Goal: Task Accomplishment & Management: Use online tool/utility

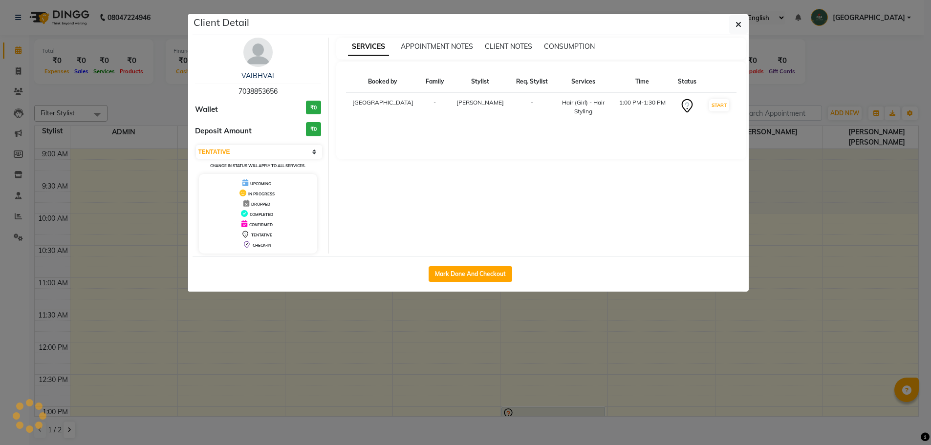
select select "7"
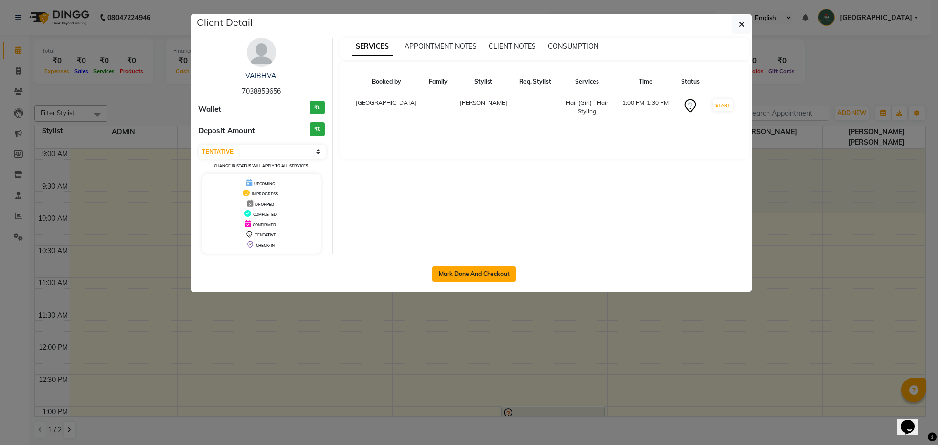
click at [471, 275] on button "Mark Done And Checkout" at bounding box center [475, 274] width 84 height 16
select select "service"
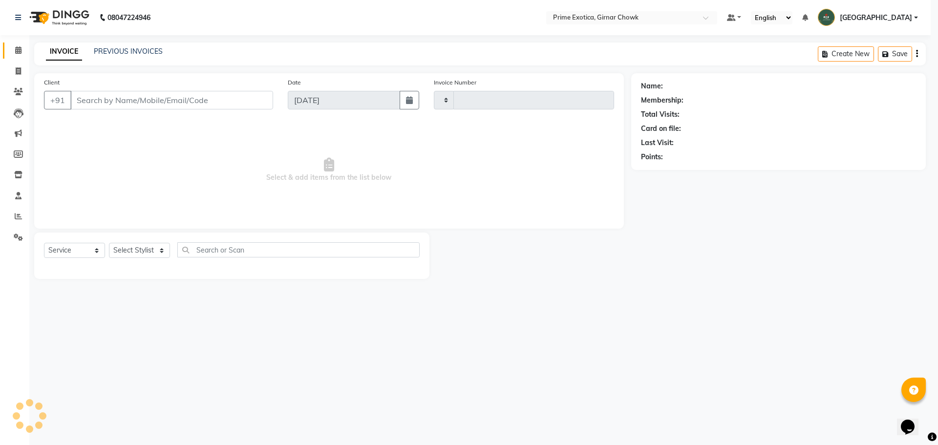
type input "0940"
select select "5796"
type input "7038853656"
select select "48411"
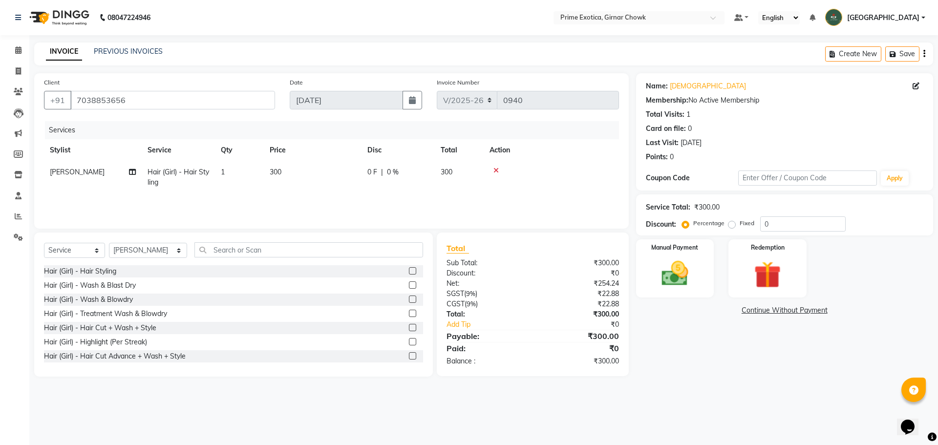
click at [309, 163] on td "300" at bounding box center [313, 177] width 98 height 32
select select "48411"
click at [304, 172] on td "1" at bounding box center [285, 179] width 49 height 37
click at [323, 174] on input "300" at bounding box center [359, 174] width 86 height 15
type input "1400"
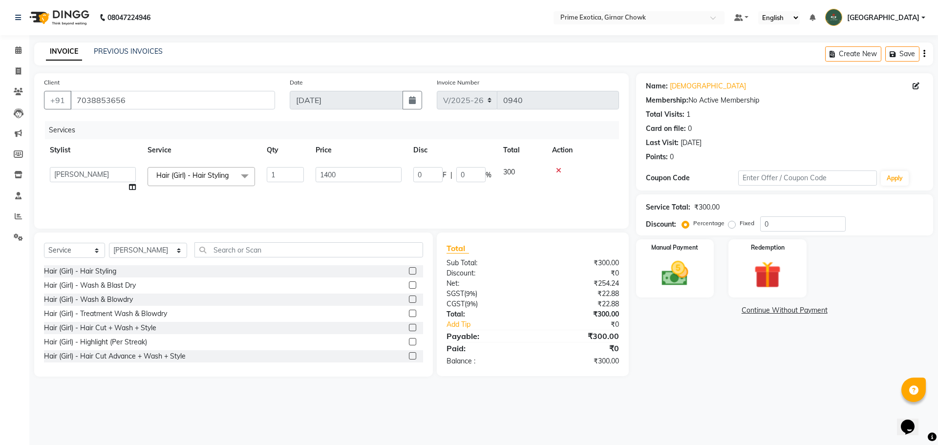
click at [333, 195] on div "Services Stylist Service Qty Price Disc Total Action [PERSON_NAME] ADMIN [PERSO…" at bounding box center [331, 170] width 575 height 98
click at [657, 285] on img at bounding box center [674, 274] width 45 height 32
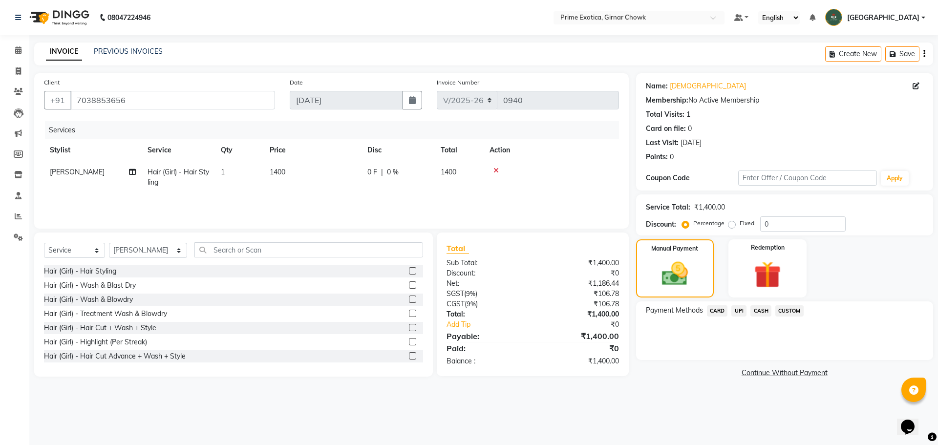
click at [738, 308] on span "UPI" at bounding box center [739, 310] width 15 height 11
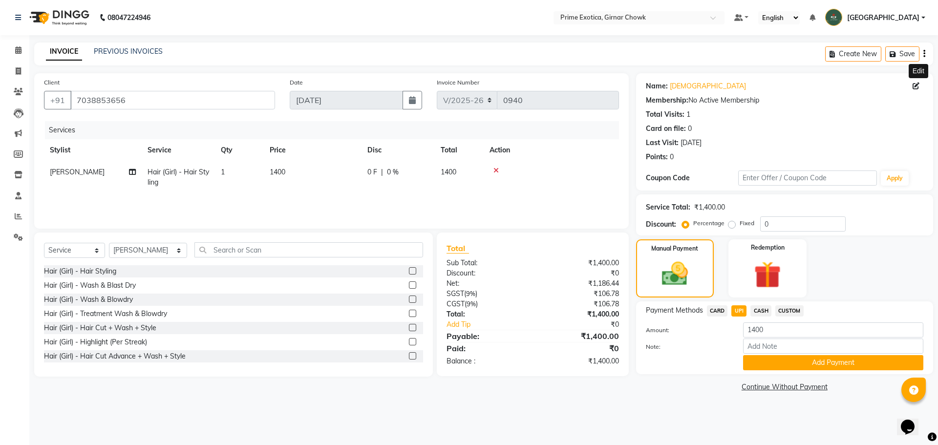
click at [914, 83] on icon at bounding box center [916, 86] width 7 height 7
select select "[DEMOGRAPHIC_DATA]"
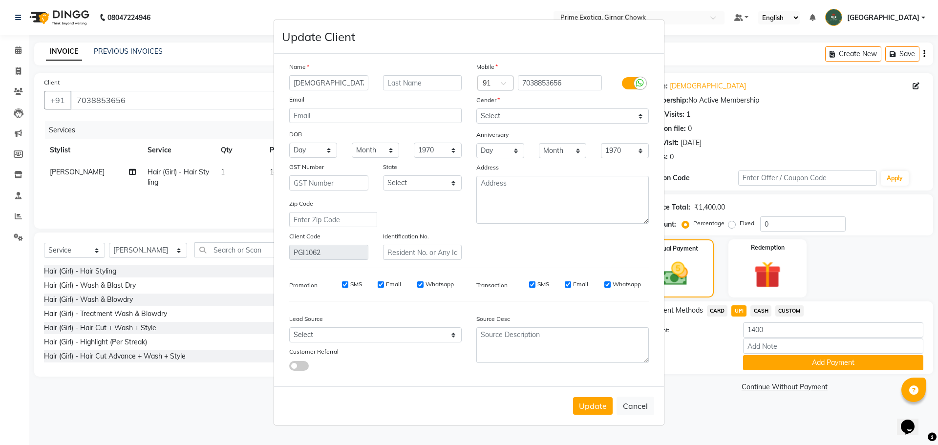
click at [314, 85] on input "[DEMOGRAPHIC_DATA]" at bounding box center [328, 82] width 79 height 15
type input "[DEMOGRAPHIC_DATA]"
click at [592, 411] on button "Update" at bounding box center [593, 406] width 40 height 18
select select
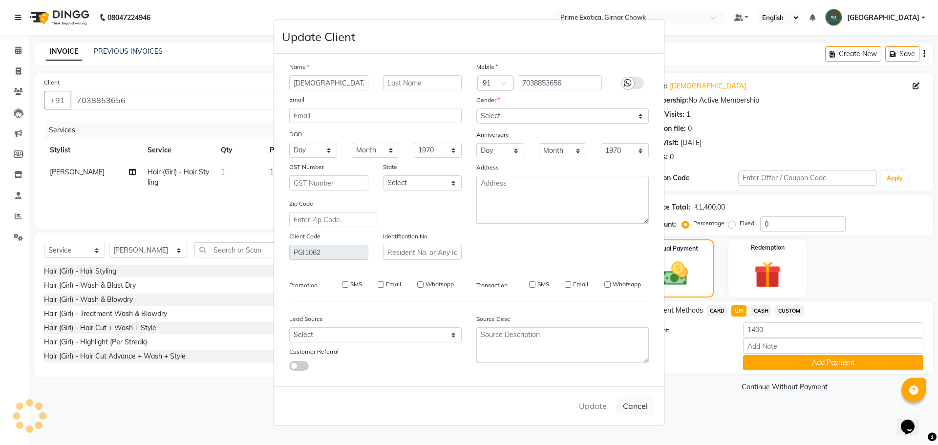
select select
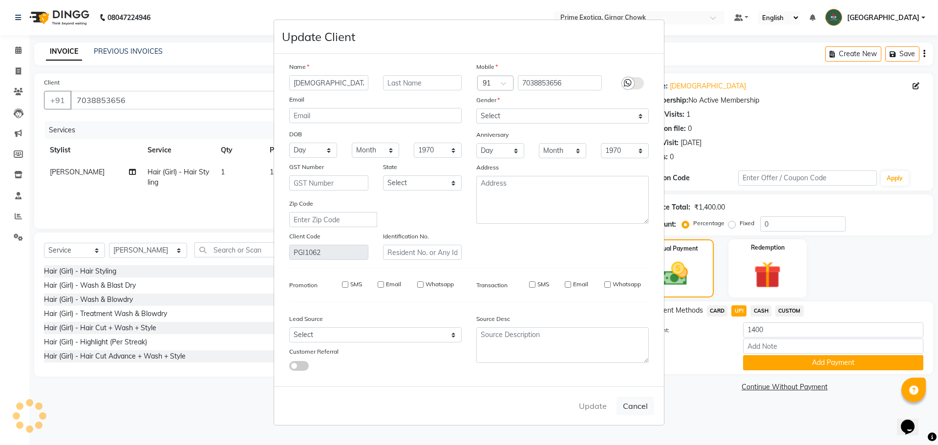
checkbox input "false"
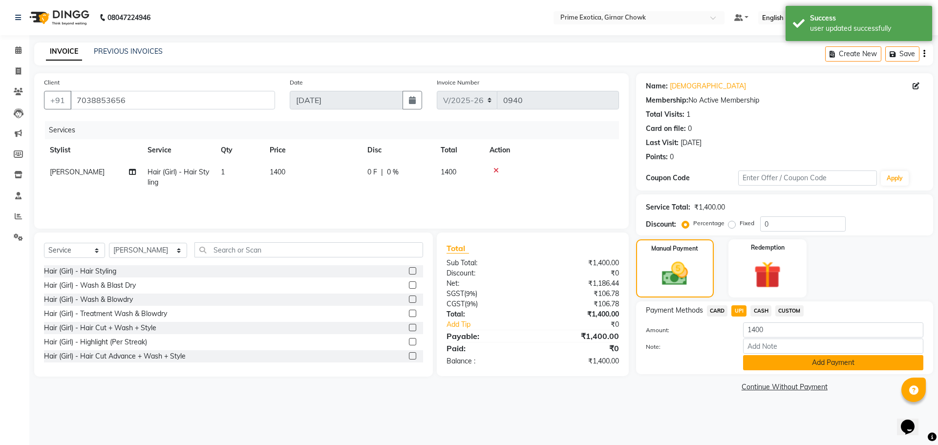
click at [782, 363] on button "Add Payment" at bounding box center [833, 362] width 180 height 15
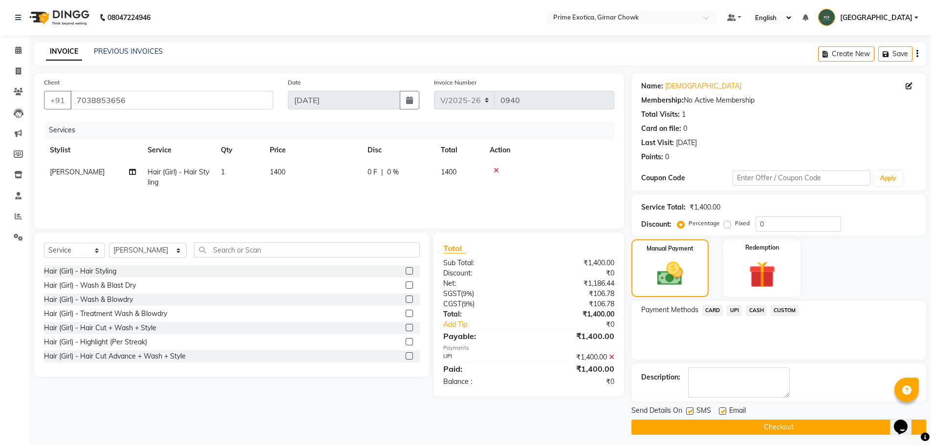
click at [736, 312] on span "UPI" at bounding box center [734, 310] width 15 height 11
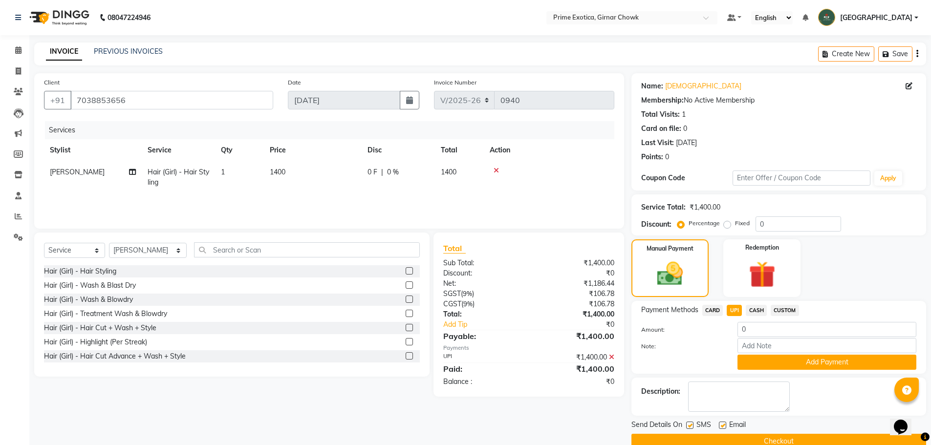
scroll to position [19, 0]
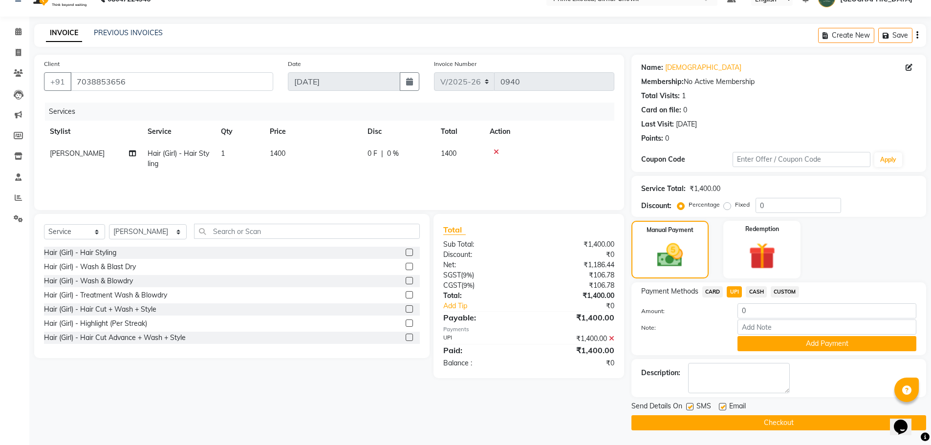
click at [757, 422] on button "Checkout" at bounding box center [778, 422] width 295 height 15
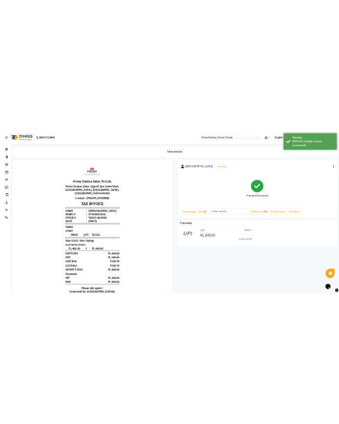
scroll to position [8, 0]
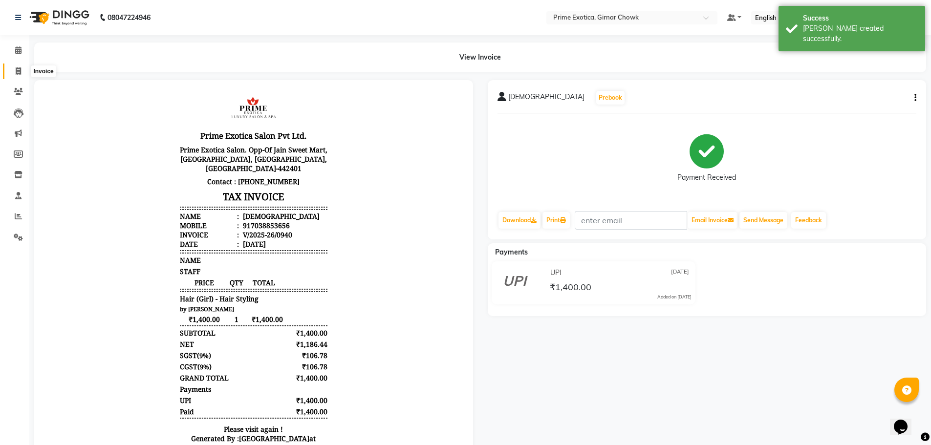
click at [23, 74] on span at bounding box center [18, 71] width 17 height 11
select select "service"
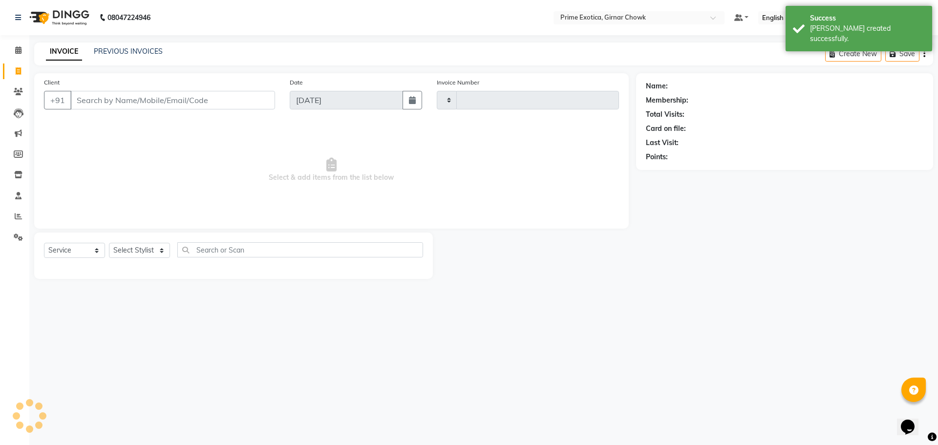
type input "0941"
select select "5796"
